Goal: Transaction & Acquisition: Purchase product/service

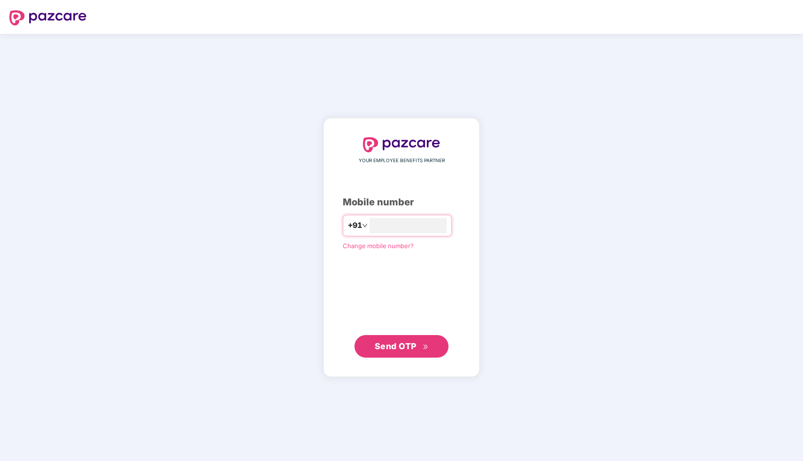
type input "**********"
click at [383, 346] on span "Send OTP" at bounding box center [396, 346] width 42 height 10
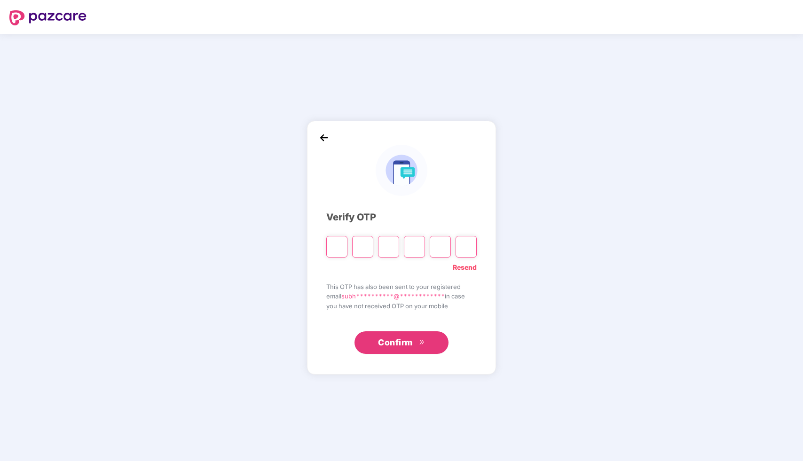
type input "*"
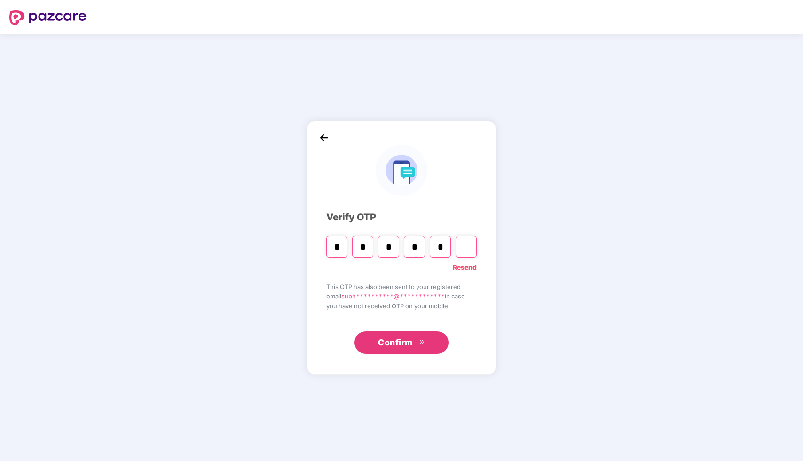
type input "*"
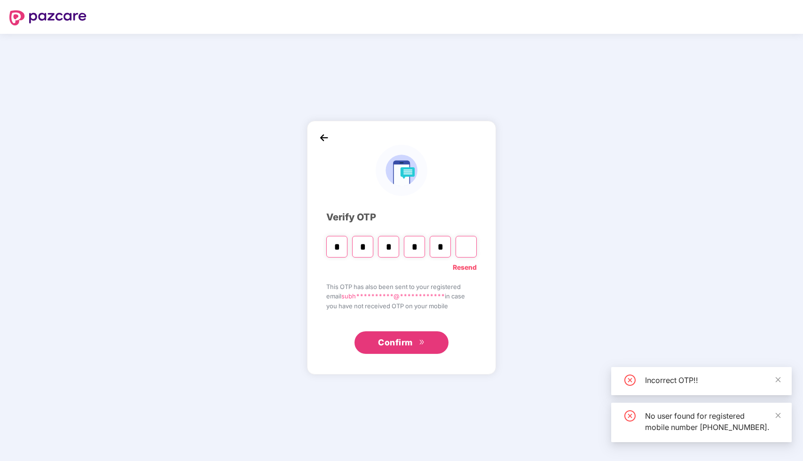
type input "*"
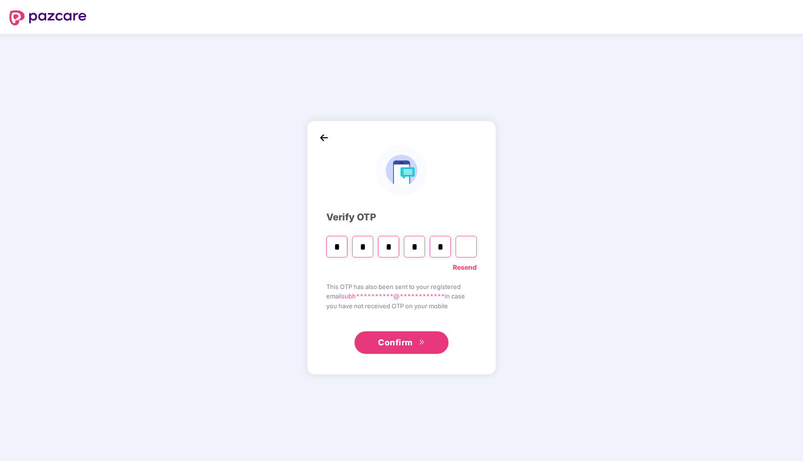
type input "*"
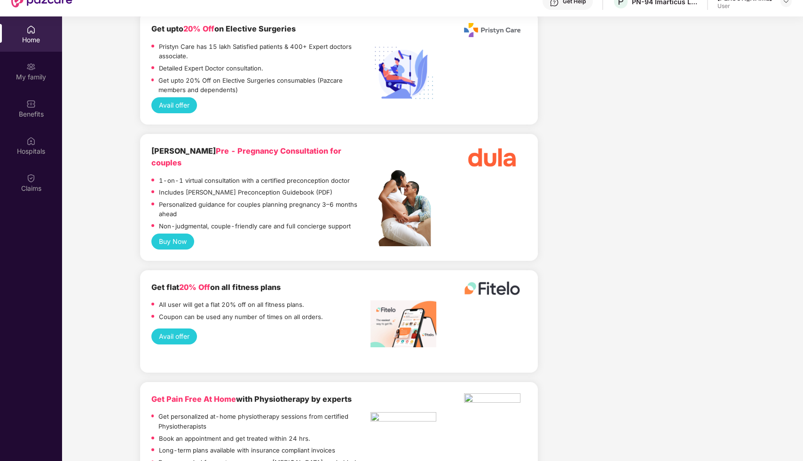
scroll to position [53, 0]
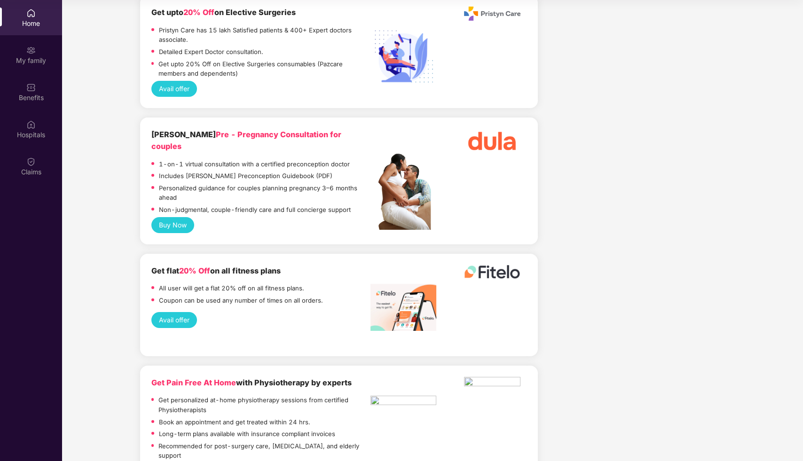
click at [347, 296] on div "Coupon can be used any number of times on all orders." at bounding box center [260, 302] width 219 height 12
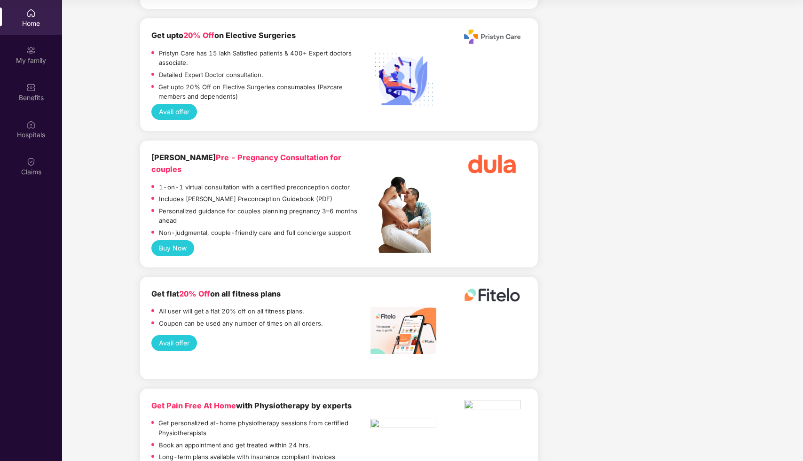
scroll to position [2504, 0]
click at [368, 241] on div "Buy Now" at bounding box center [338, 249] width 375 height 16
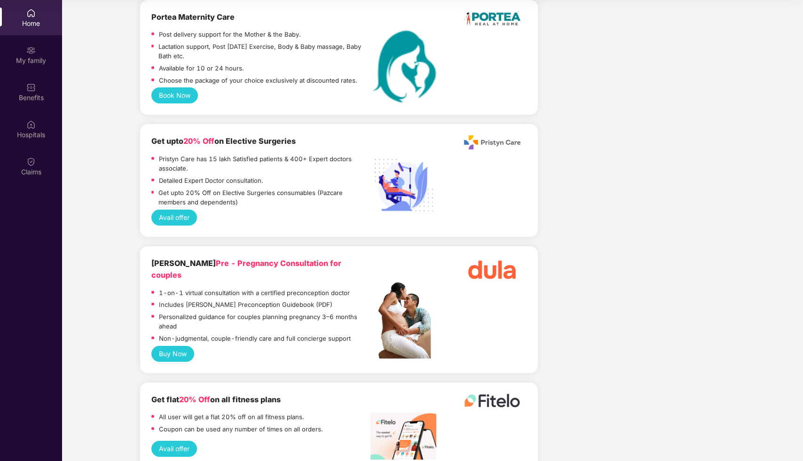
scroll to position [2294, 0]
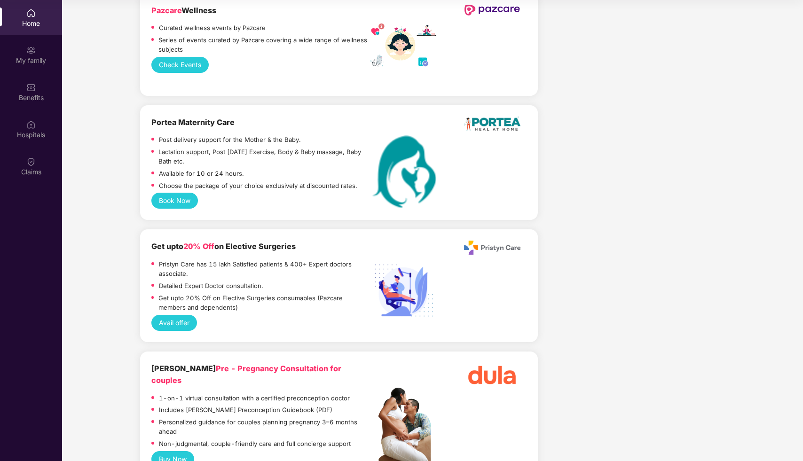
click at [369, 241] on div "Get upto 20% Off on Elective Surgeries" at bounding box center [260, 247] width 219 height 12
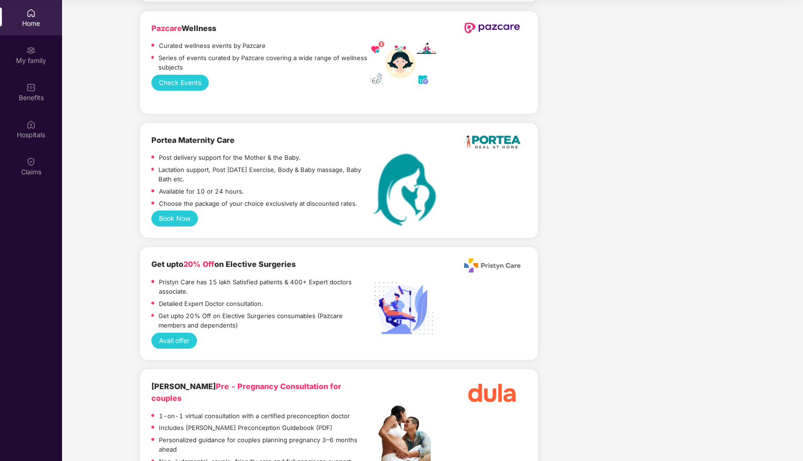
scroll to position [2269, 0]
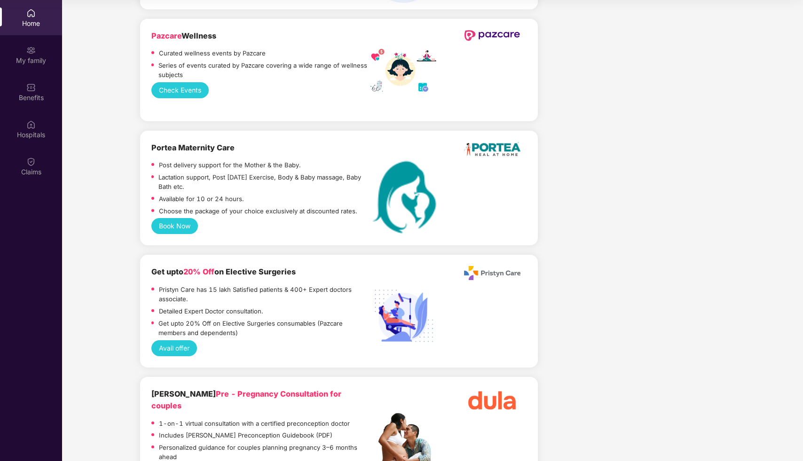
click at [368, 206] on div "Choose the package of your choice exclusively at discounted rates." at bounding box center [260, 212] width 219 height 12
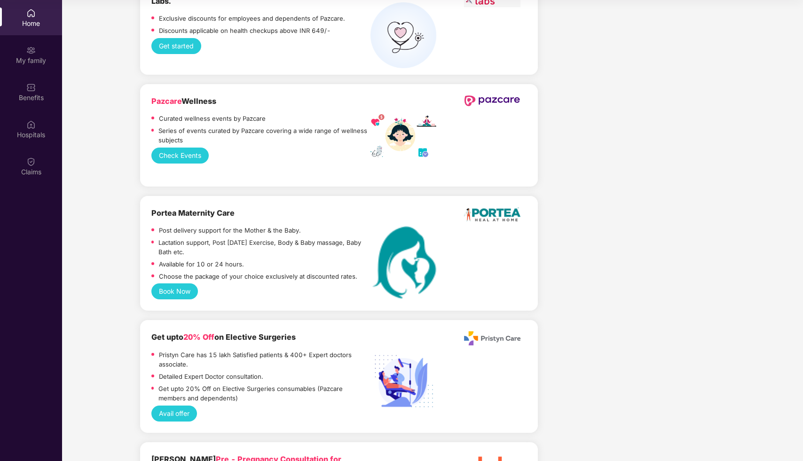
scroll to position [2131, 0]
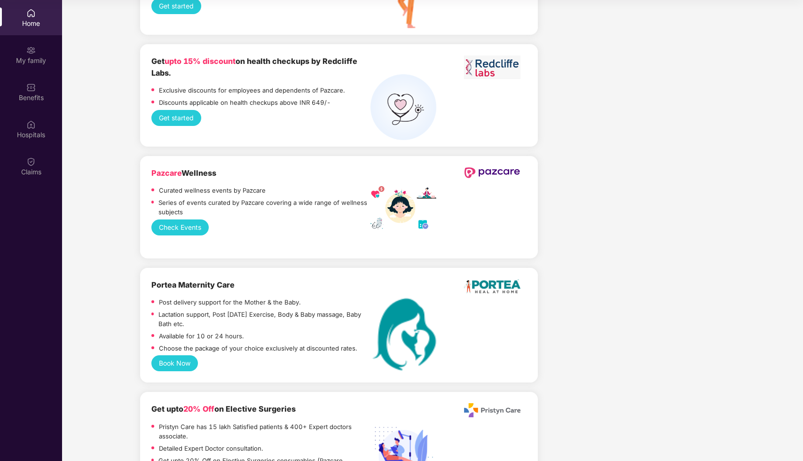
click at [369, 156] on div "Pazcare Wellness Curated wellness events by Pazcare Series of events curated by…" at bounding box center [339, 207] width 398 height 103
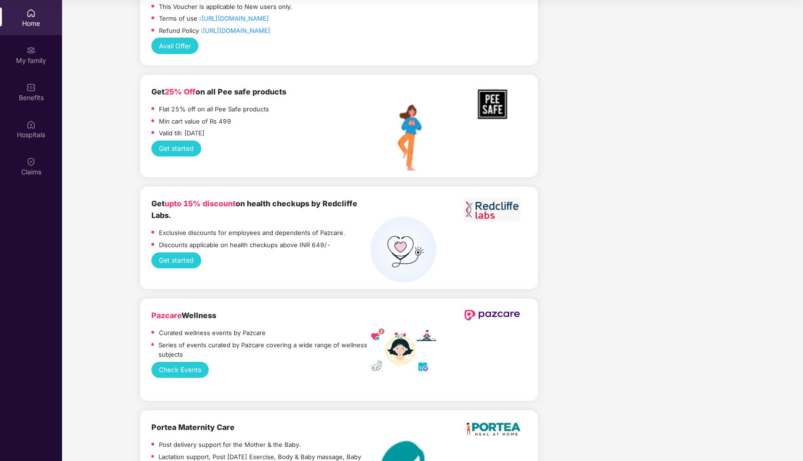
click at [368, 104] on div "Flat 25% off on all Pee Safe products" at bounding box center [260, 110] width 219 height 12
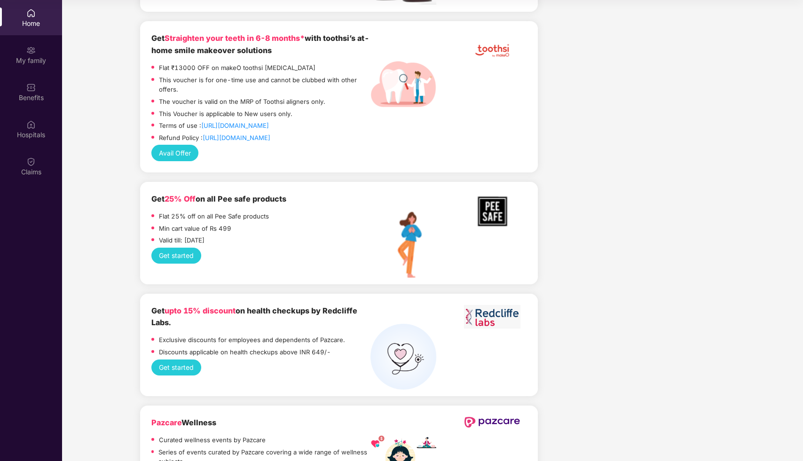
scroll to position [1809, 0]
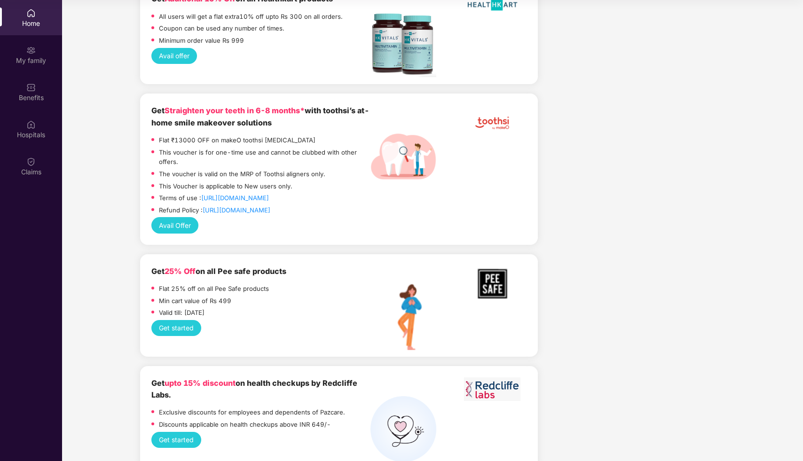
click at [368, 105] on div "Get Straighten your teeth in 6-8 months* with toothsi’s at-home smile makeover …" at bounding box center [260, 117] width 219 height 24
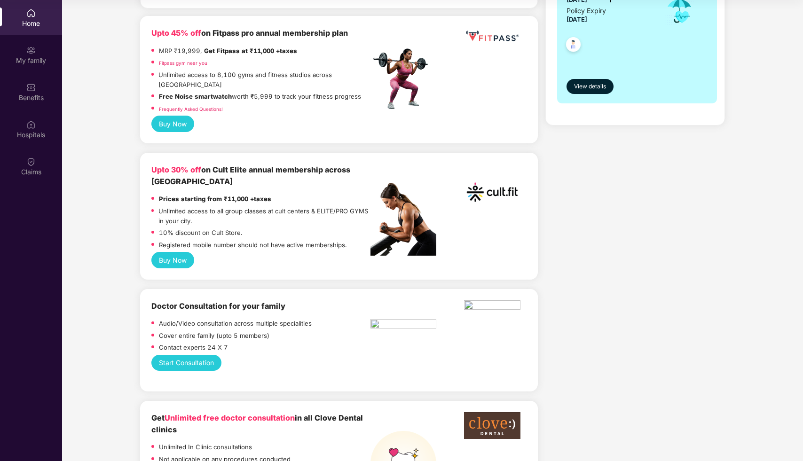
scroll to position [214, 0]
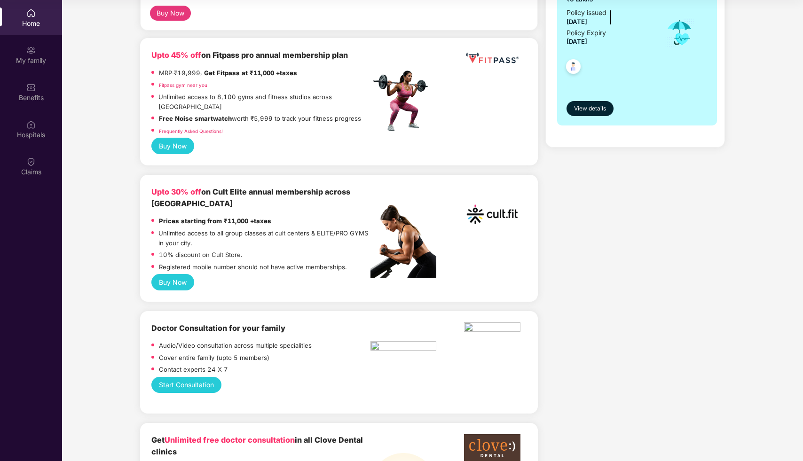
click at [170, 275] on button "Buy Now" at bounding box center [172, 282] width 43 height 16
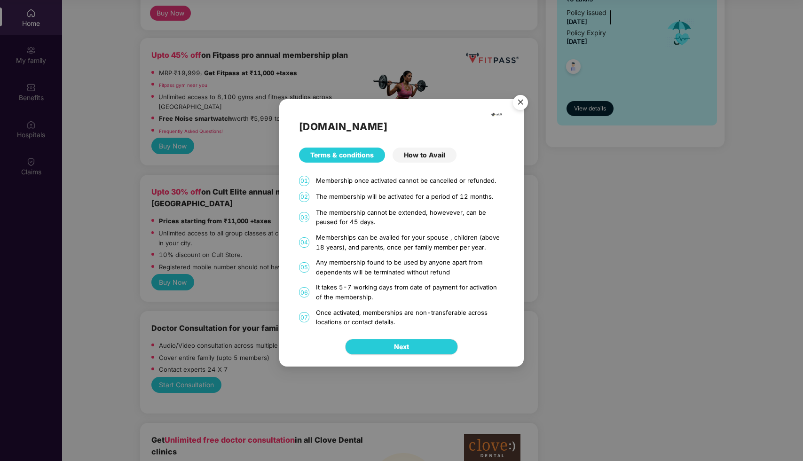
click at [431, 158] on div "How to Avail" at bounding box center [425, 155] width 64 height 15
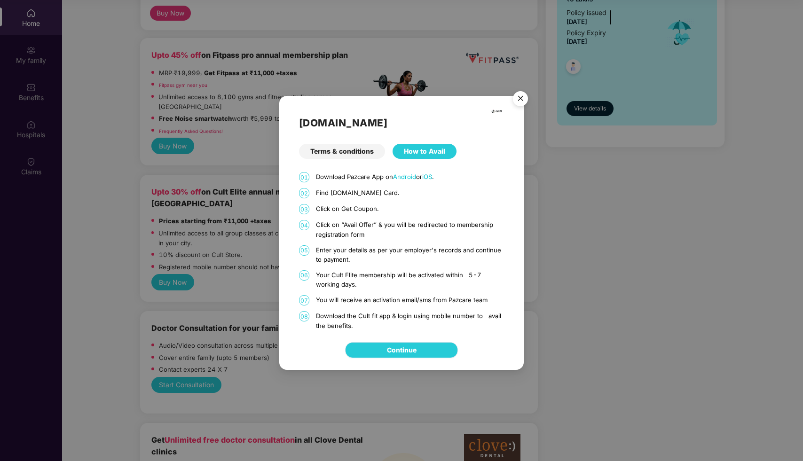
click at [415, 352] on link "Continue" at bounding box center [402, 350] width 30 height 10
click at [521, 96] on img "Close" at bounding box center [520, 100] width 26 height 26
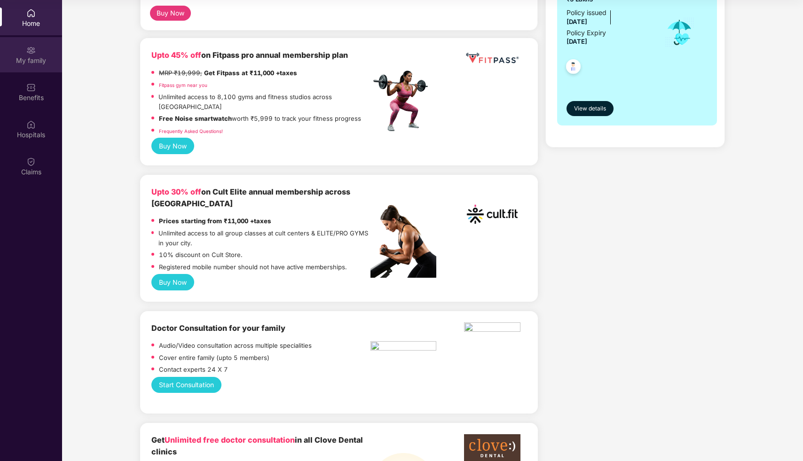
click at [38, 57] on div "My family" at bounding box center [31, 60] width 62 height 9
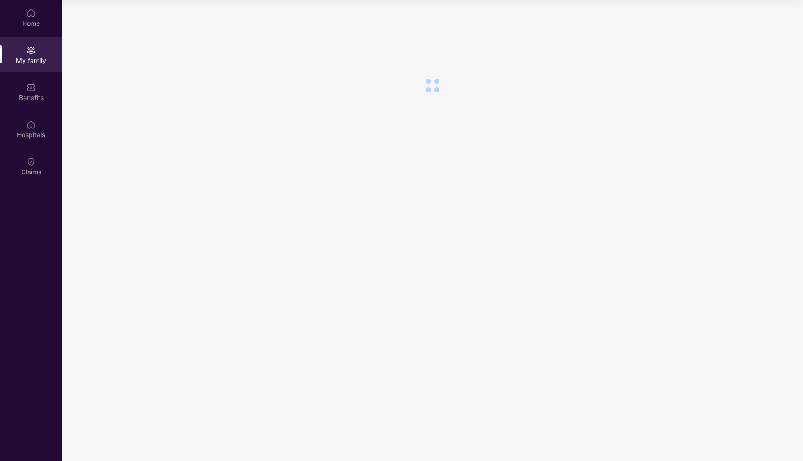
scroll to position [0, 0]
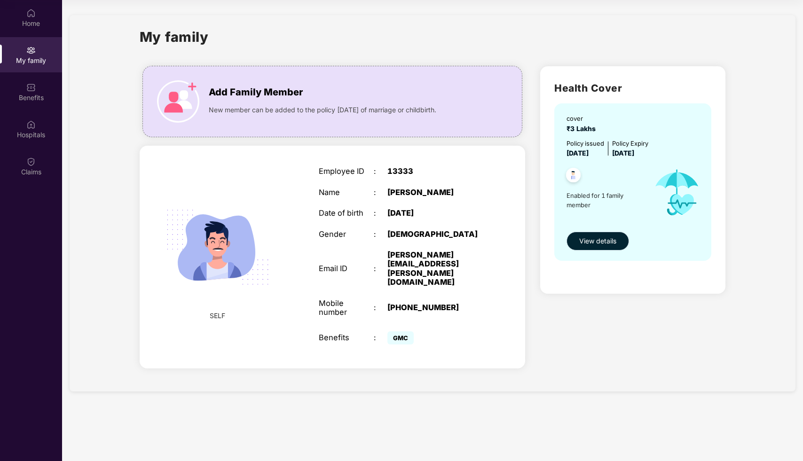
click at [596, 245] on span "View details" at bounding box center [597, 241] width 37 height 10
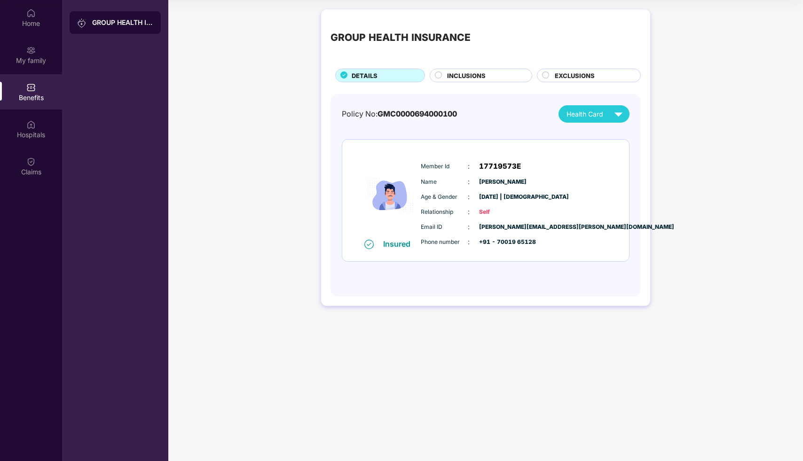
click at [484, 78] on span "INCLUSIONS" at bounding box center [466, 75] width 39 height 9
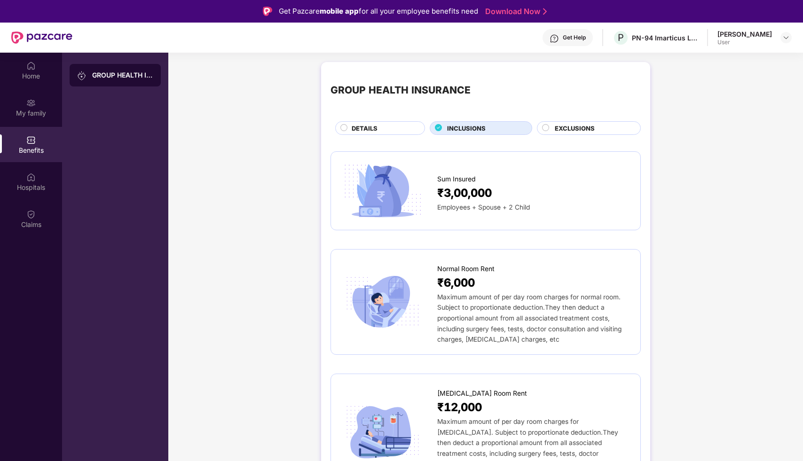
click at [565, 129] on span "EXCLUSIONS" at bounding box center [575, 128] width 40 height 9
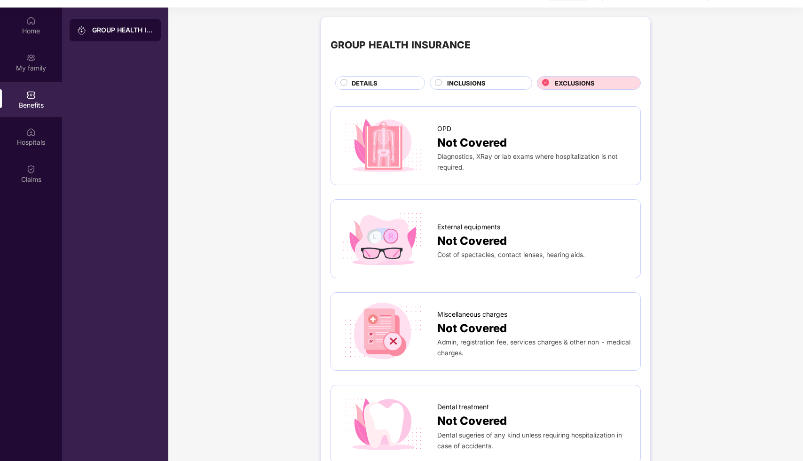
scroll to position [43, 0]
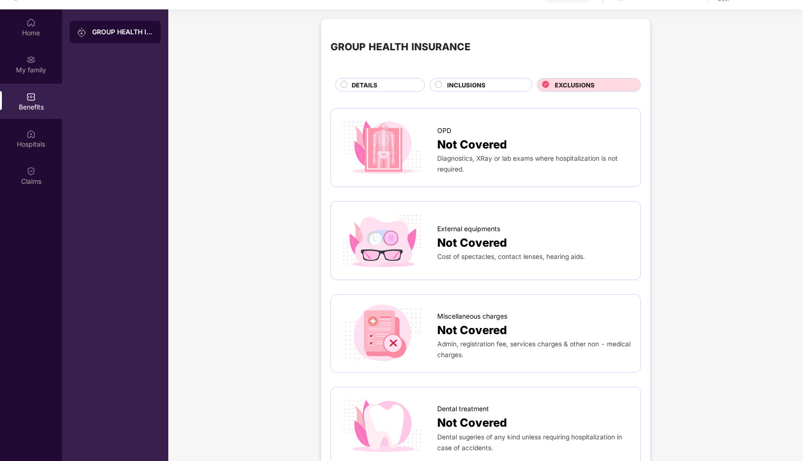
click at [382, 79] on div "DETAILS" at bounding box center [380, 85] width 90 height 14
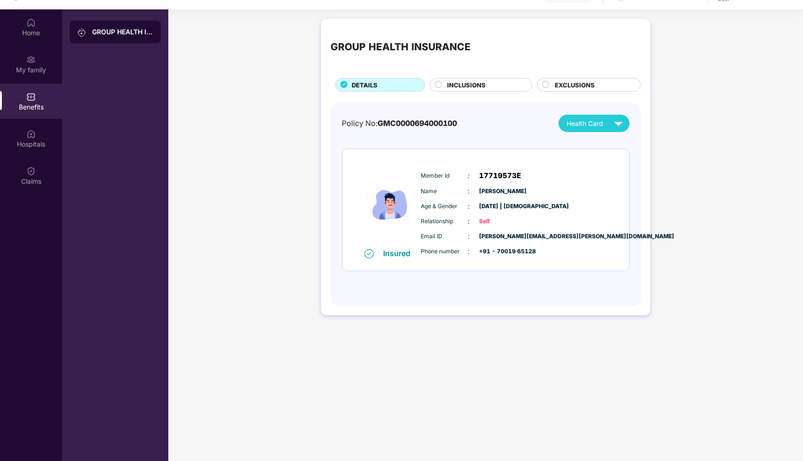
click at [477, 80] on span "INCLUSIONS" at bounding box center [466, 84] width 39 height 9
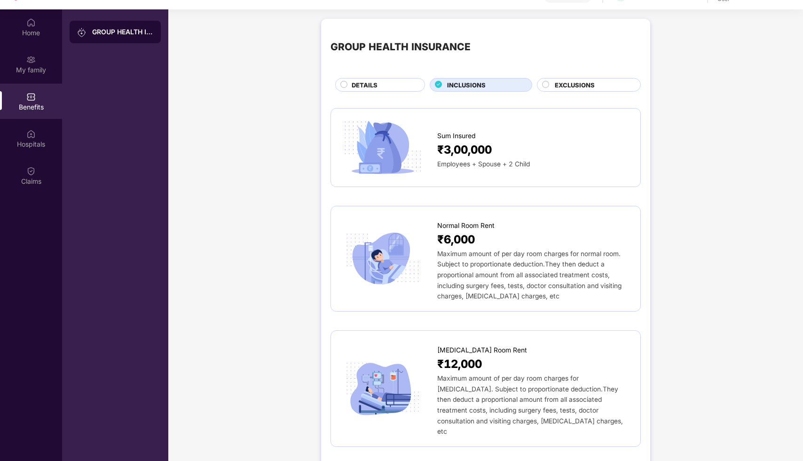
click at [472, 151] on span "₹3,00,000" at bounding box center [464, 150] width 55 height 18
click at [446, 142] on span "₹3,00,000" at bounding box center [464, 150] width 55 height 18
click at [30, 141] on div "Hospitals" at bounding box center [31, 144] width 62 height 9
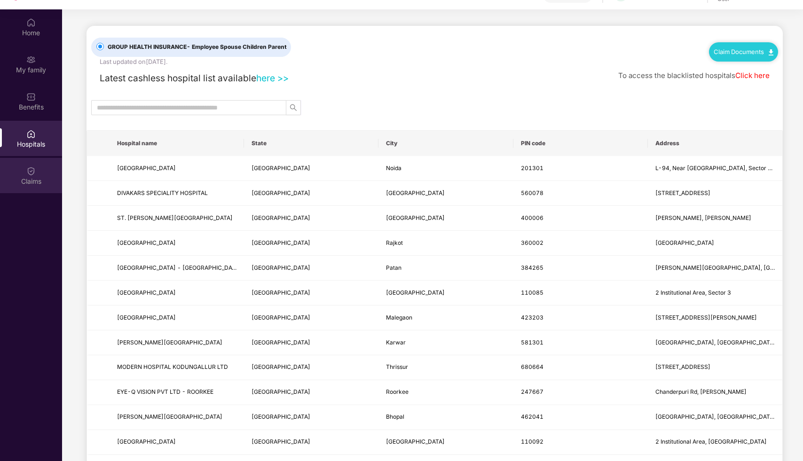
click at [22, 179] on div "Claims" at bounding box center [31, 181] width 62 height 9
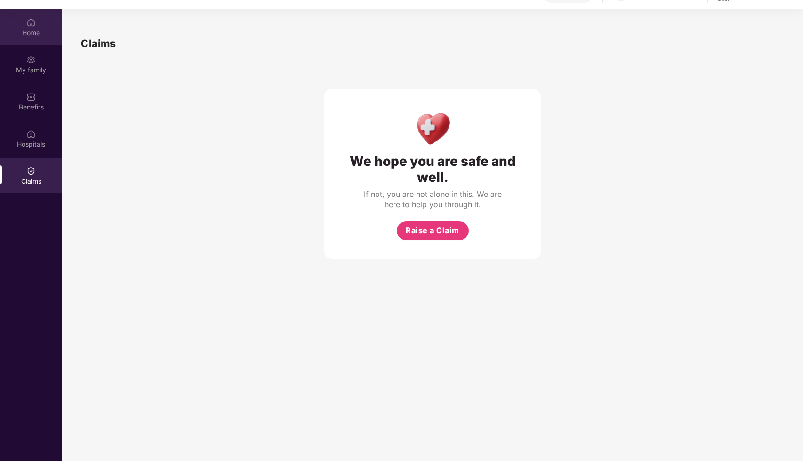
click at [34, 39] on div "Home" at bounding box center [31, 26] width 62 height 35
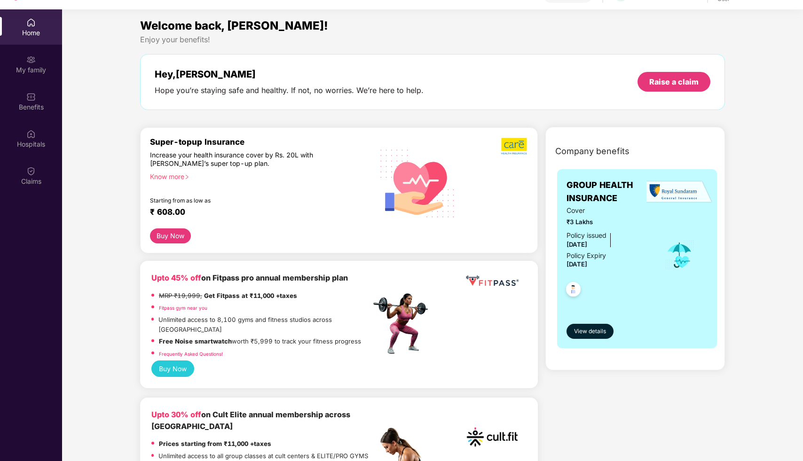
click at [170, 177] on div "Know more" at bounding box center [257, 176] width 215 height 7
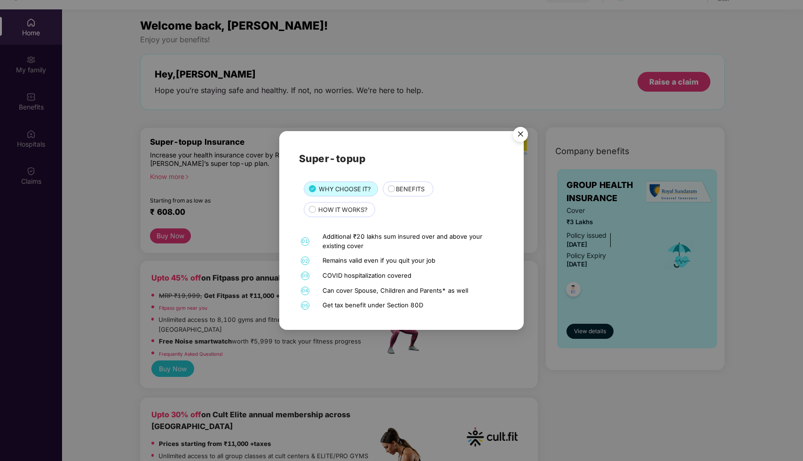
click at [217, 192] on div "Super-topup WHY CHOOSE IT? BENEFITS HOW IT WORKS? 01 Additional ₹20 lakhs sum i…" at bounding box center [401, 230] width 803 height 461
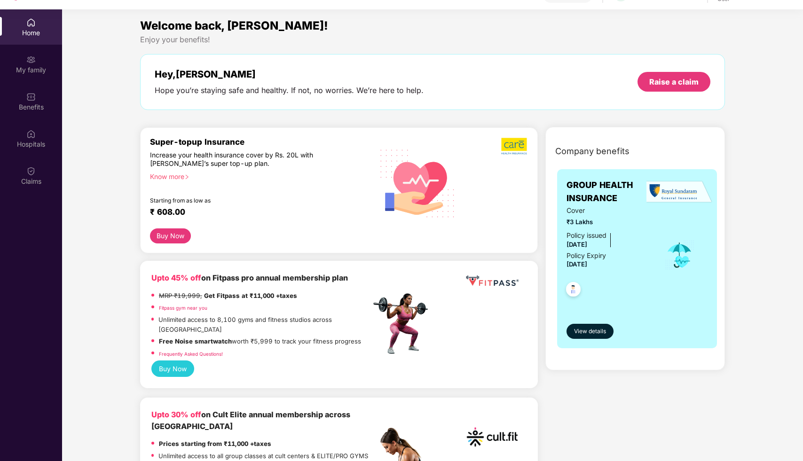
click at [178, 237] on button "Buy Now" at bounding box center [170, 237] width 41 height 16
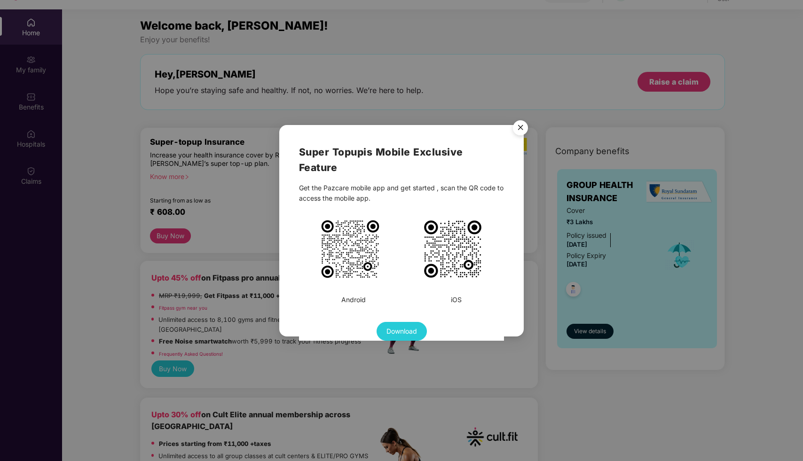
click at [522, 124] on img "Close" at bounding box center [520, 129] width 26 height 26
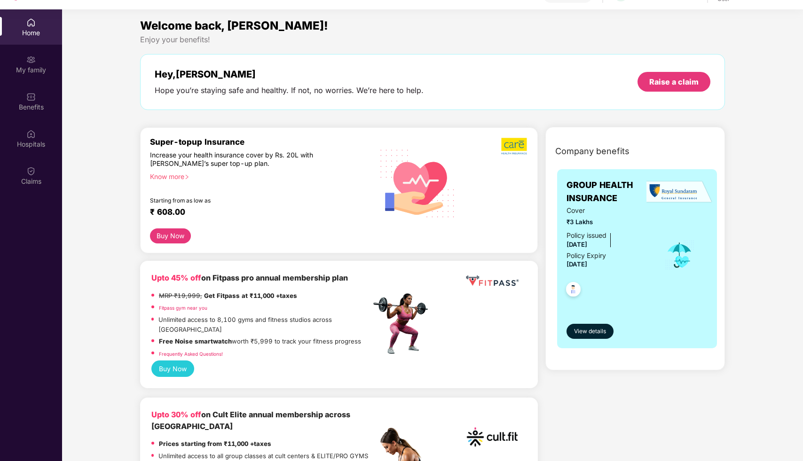
click at [167, 240] on button "Buy Now" at bounding box center [170, 237] width 41 height 16
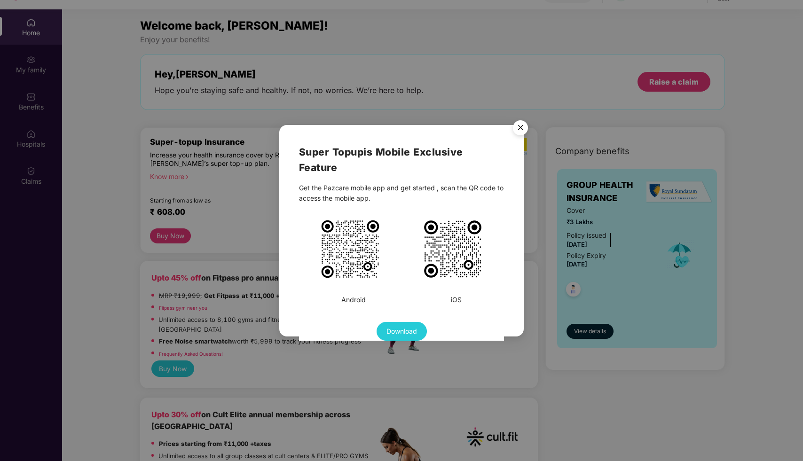
scroll to position [53, 0]
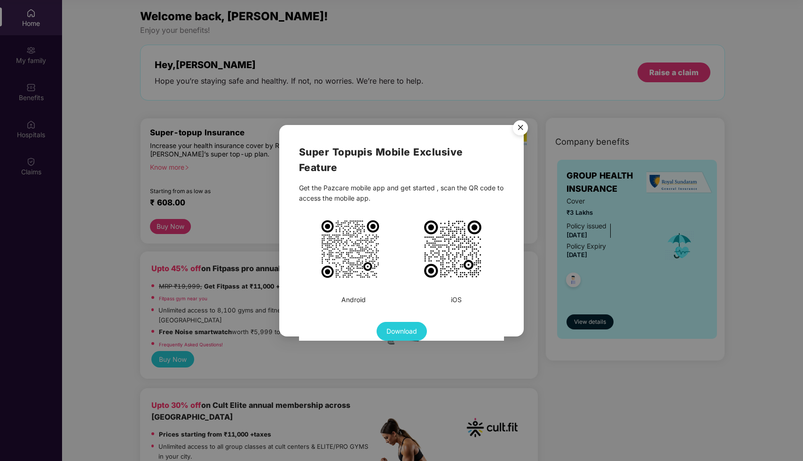
click at [521, 128] on img "Close" at bounding box center [520, 129] width 26 height 26
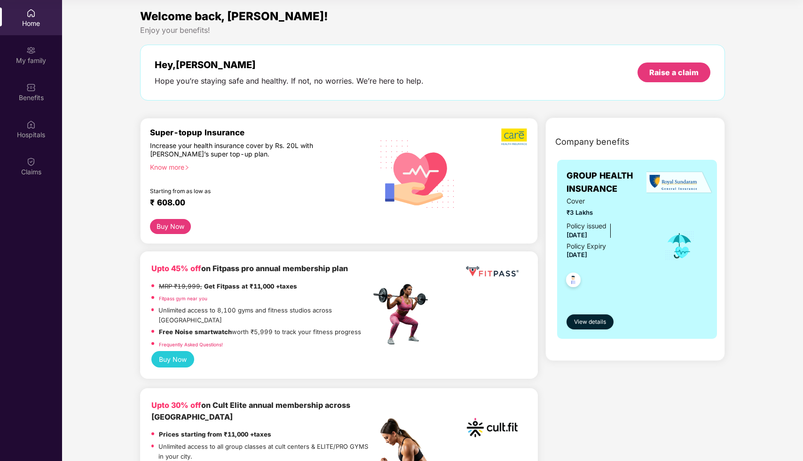
scroll to position [0, 0]
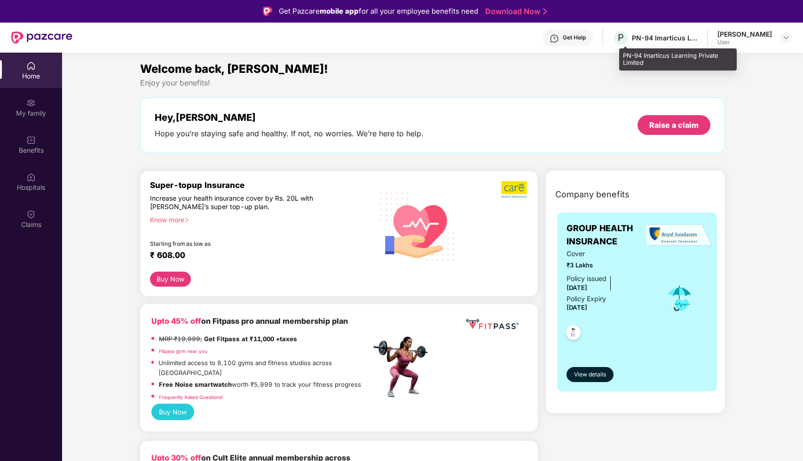
click at [650, 38] on div "PN-94 Imarticus Learning Private Limited" at bounding box center [665, 37] width 66 height 9
click at [790, 36] on div at bounding box center [786, 37] width 11 height 11
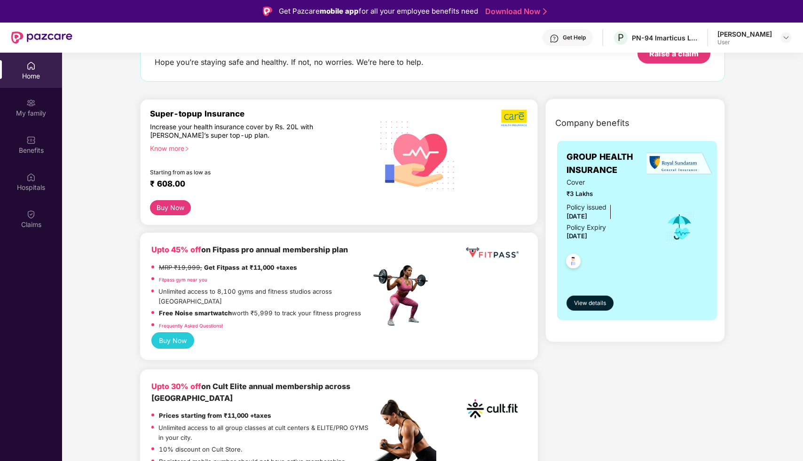
scroll to position [76, 0]
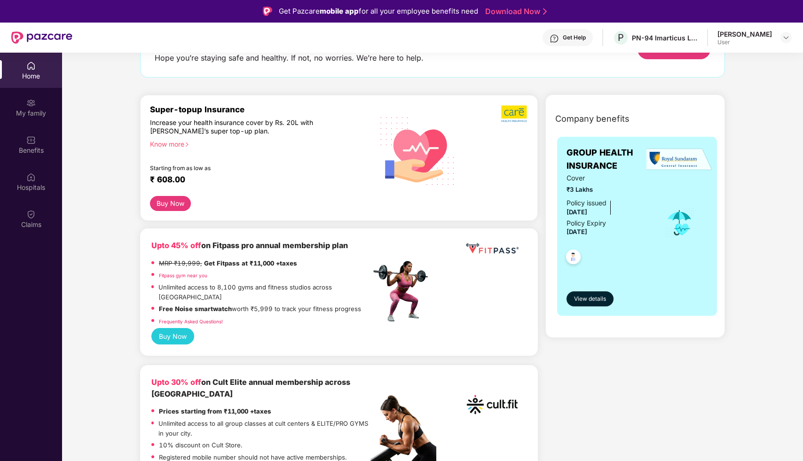
click at [645, 205] on div "Policy issued 15 July 2025 Policy Expiry 14 July 2026" at bounding box center [609, 218] width 85 height 40
click at [676, 217] on img at bounding box center [680, 222] width 31 height 31
click at [573, 258] on img at bounding box center [573, 258] width 23 height 23
click at [582, 301] on span "View details" at bounding box center [590, 299] width 32 height 9
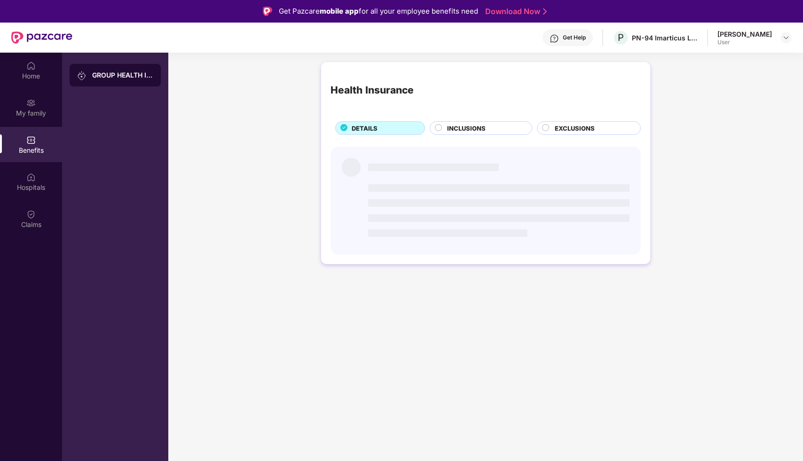
scroll to position [0, 0]
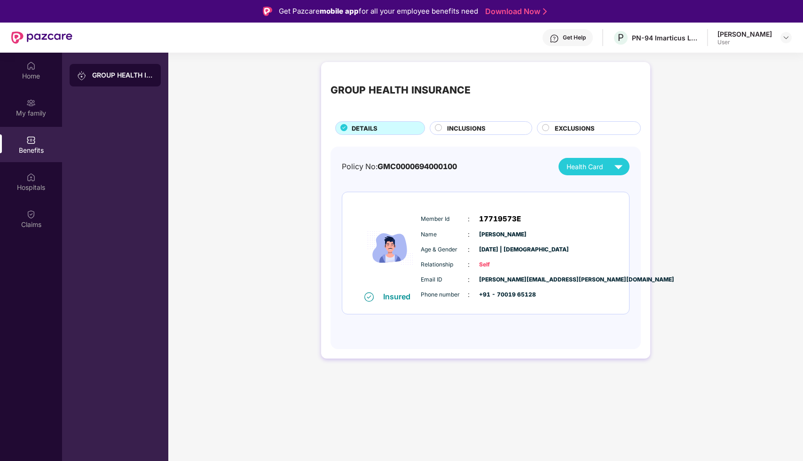
click at [494, 131] on div "INCLUSIONS" at bounding box center [485, 129] width 85 height 11
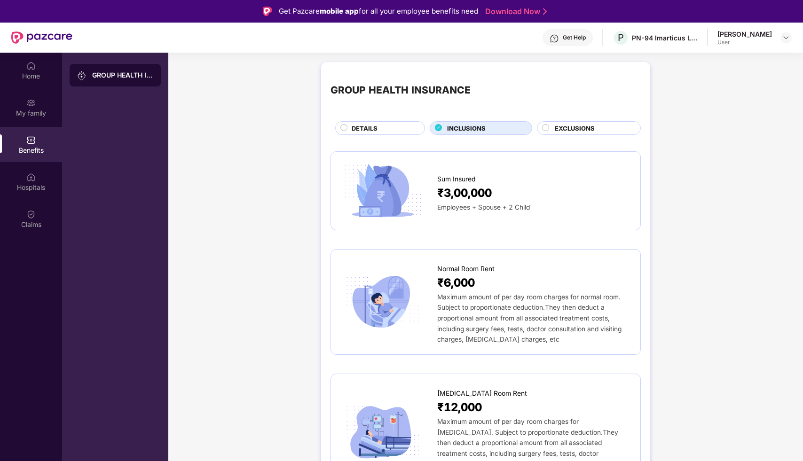
click at [416, 128] on div "DETAILS" at bounding box center [383, 129] width 73 height 11
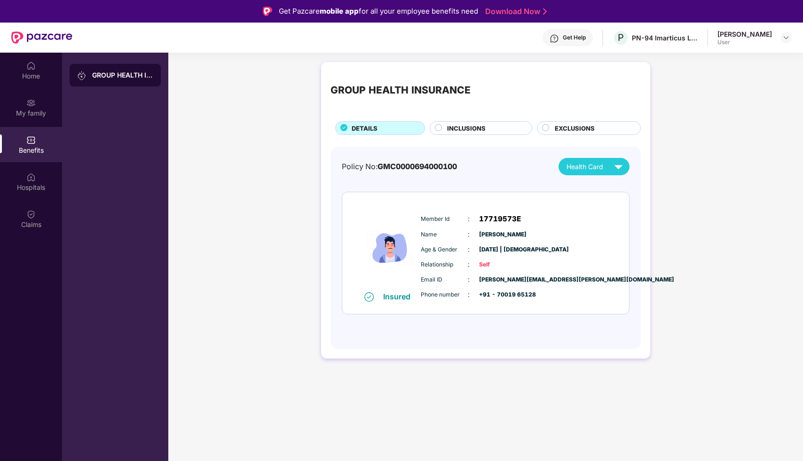
click at [611, 165] on img at bounding box center [618, 166] width 16 height 16
click at [620, 166] on img at bounding box center [618, 166] width 16 height 16
click at [503, 121] on div "INCLUSIONS" at bounding box center [481, 128] width 103 height 14
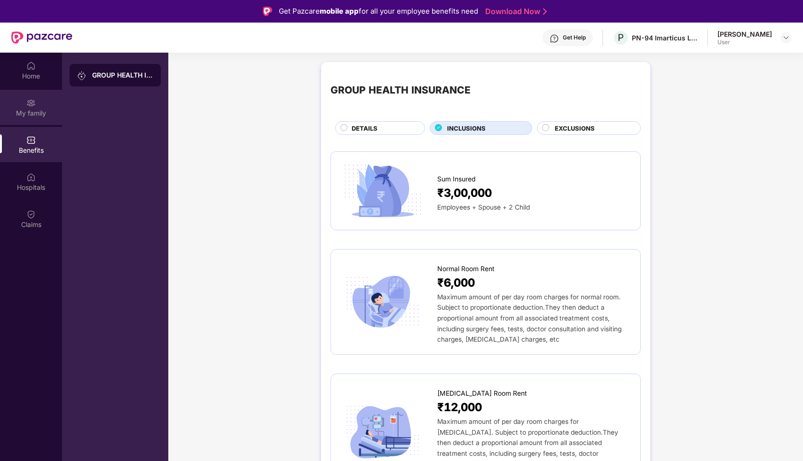
click at [23, 116] on div "My family" at bounding box center [31, 113] width 62 height 9
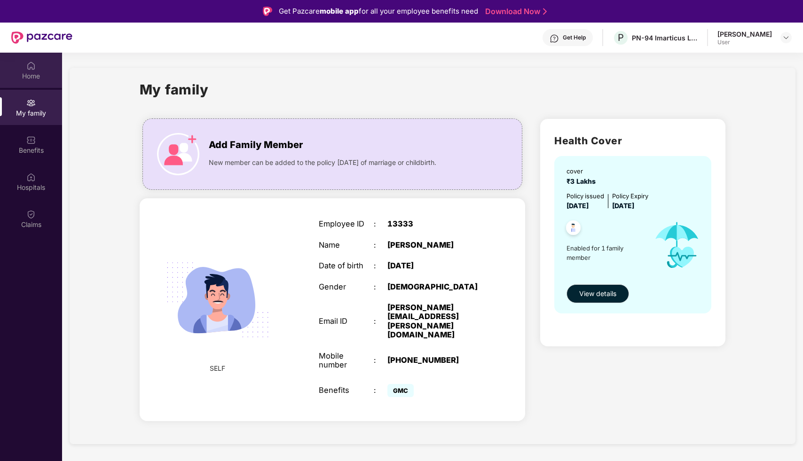
click at [32, 77] on div "Home" at bounding box center [31, 75] width 62 height 9
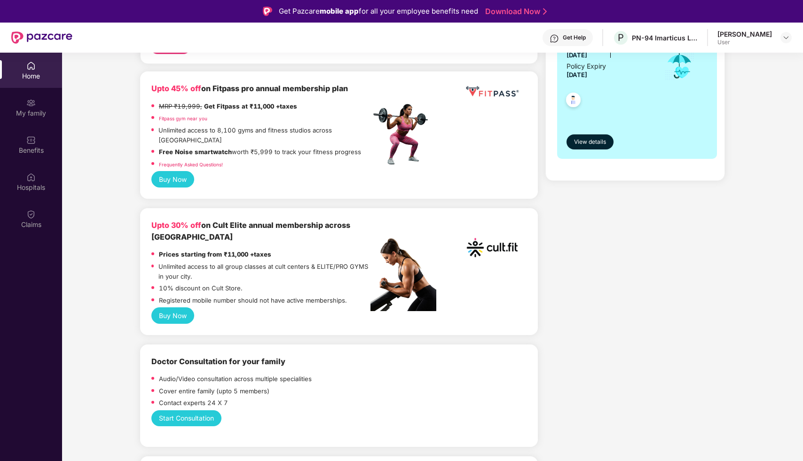
scroll to position [240, 0]
